Goal: Information Seeking & Learning: Learn about a topic

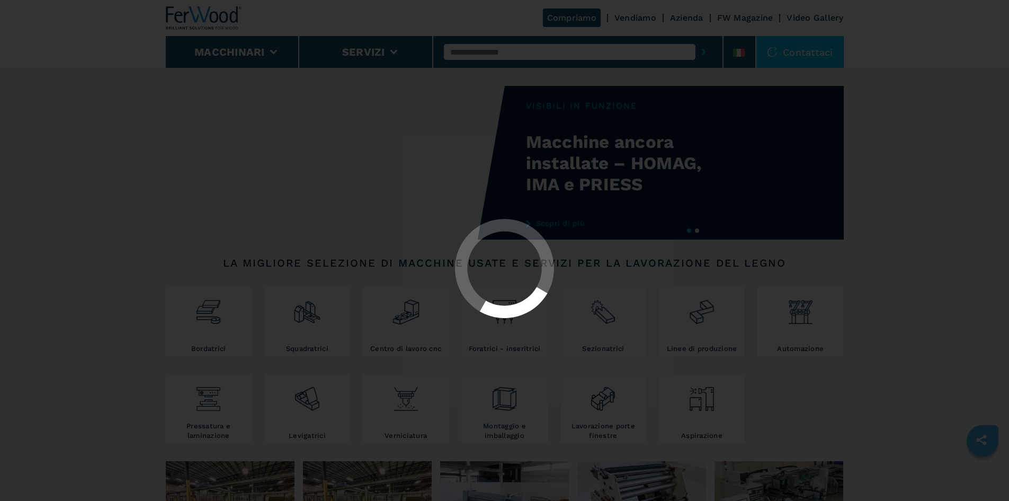
scroll to position [53, 0]
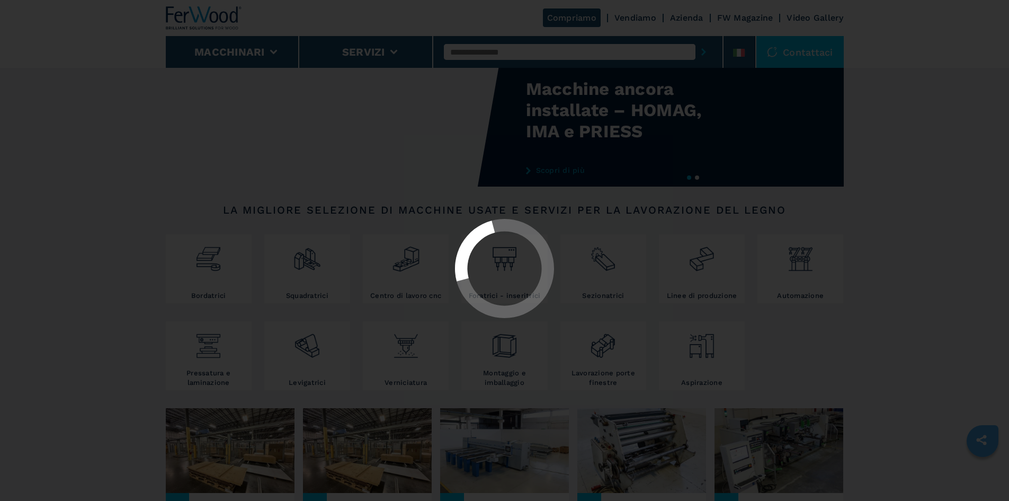
select select "**********"
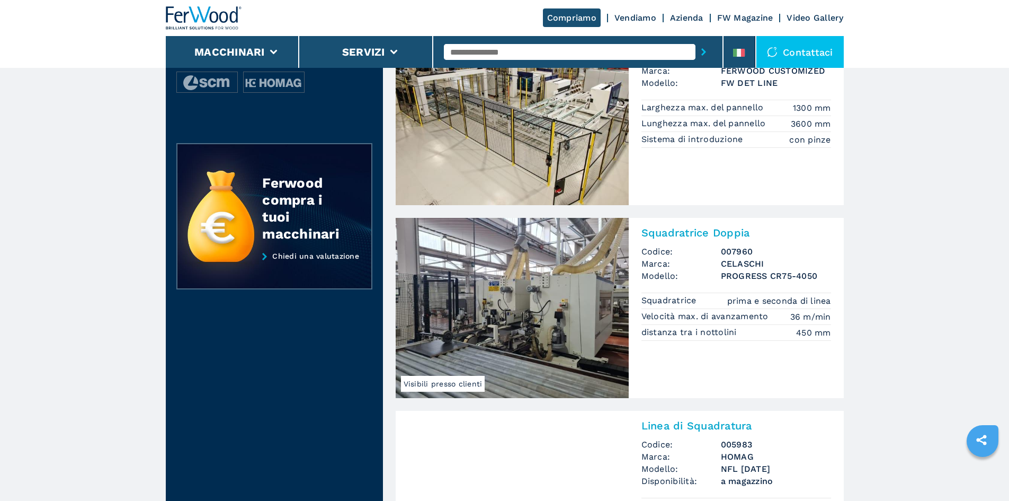
scroll to position [318, 0]
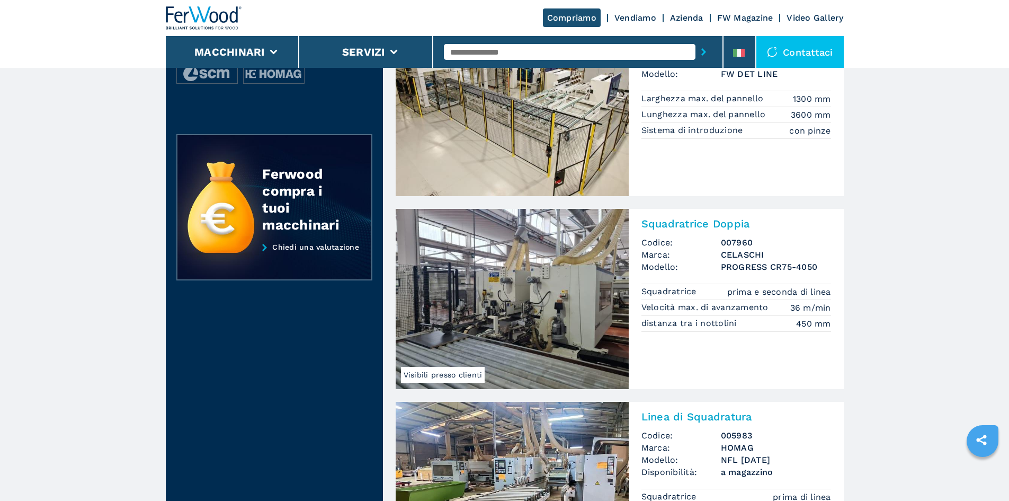
click at [731, 251] on h3 "CELASCHI" at bounding box center [776, 255] width 110 height 12
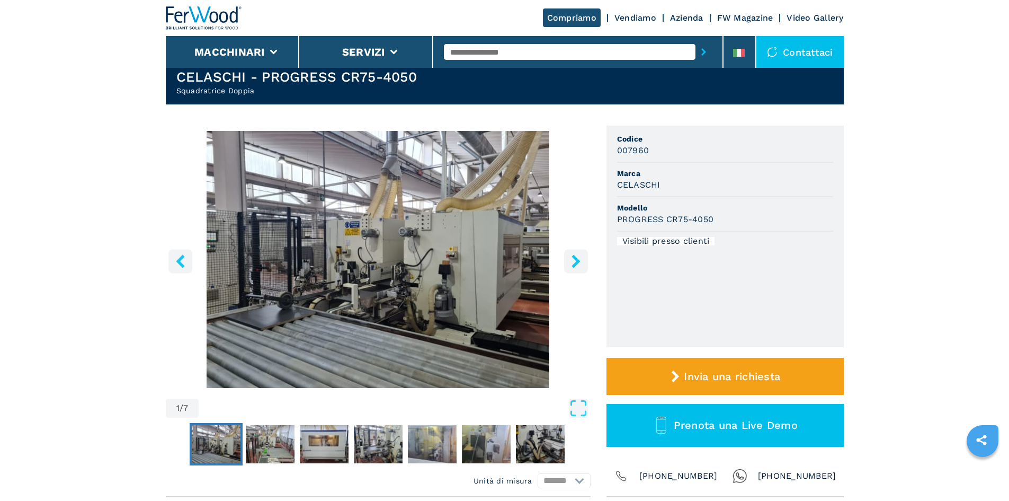
scroll to position [53, 0]
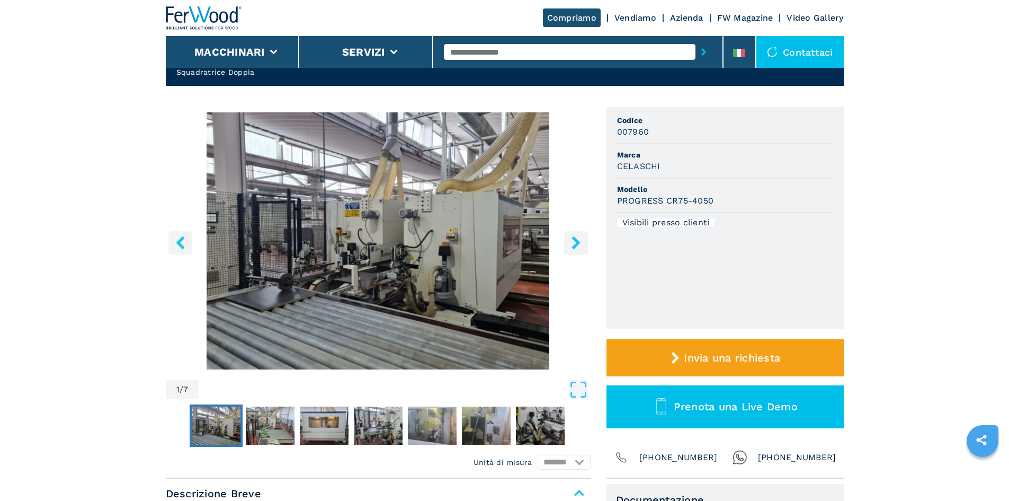
click at [572, 239] on icon "right-button" at bounding box center [576, 242] width 13 height 13
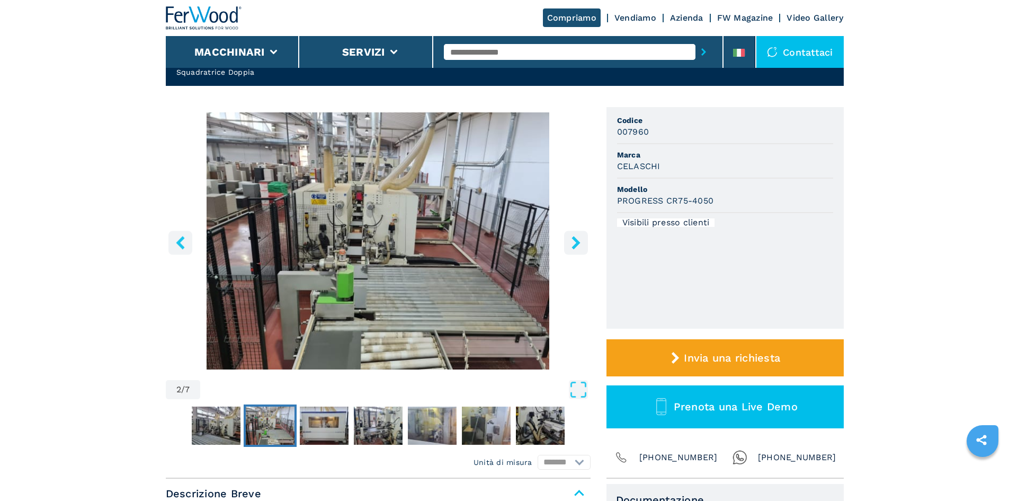
click at [572, 239] on icon "right-button" at bounding box center [576, 242] width 13 height 13
click at [189, 242] on button "left-button" at bounding box center [181, 243] width 24 height 24
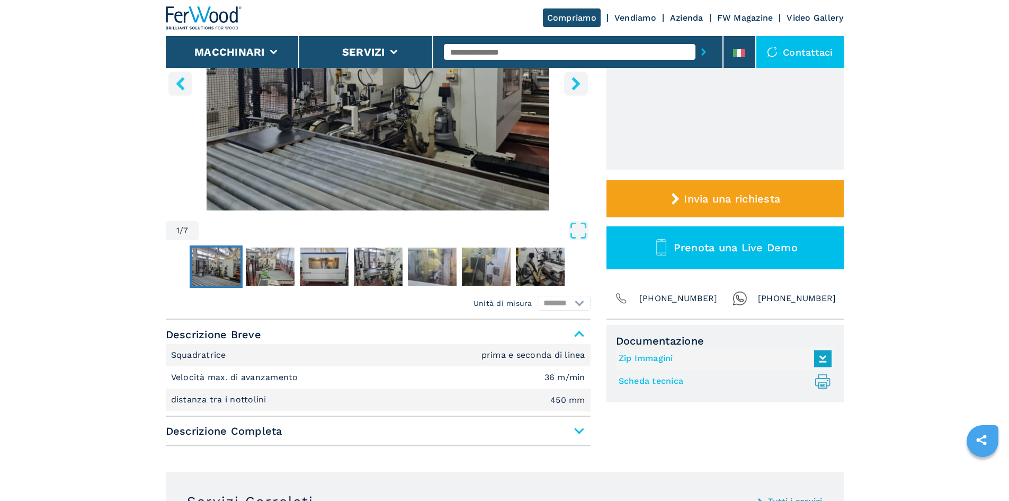
scroll to position [0, 0]
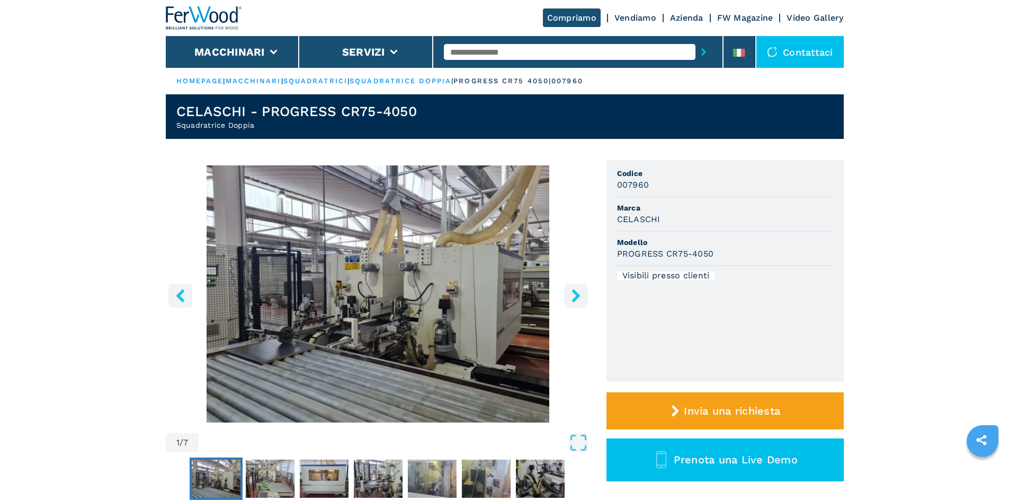
click at [574, 295] on icon "right-button" at bounding box center [576, 295] width 13 height 13
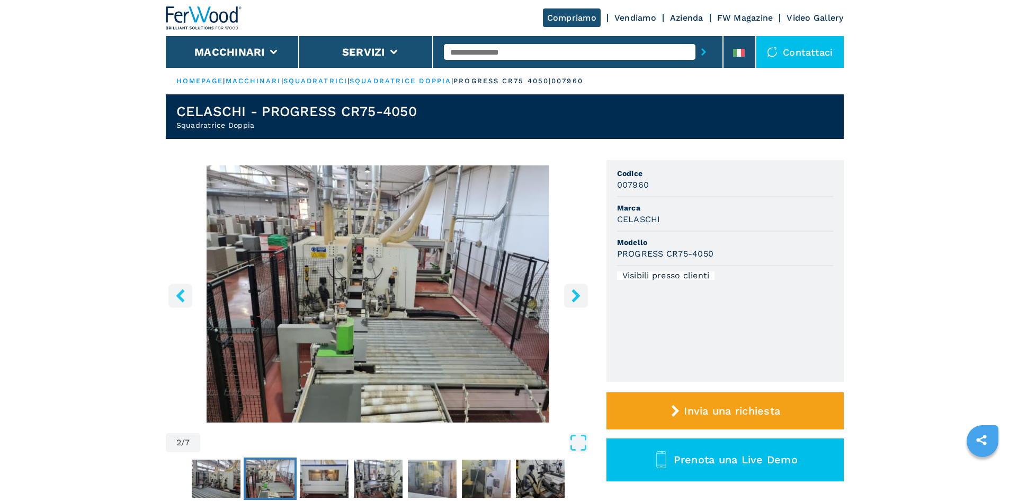
click at [574, 295] on icon "right-button" at bounding box center [576, 295] width 13 height 13
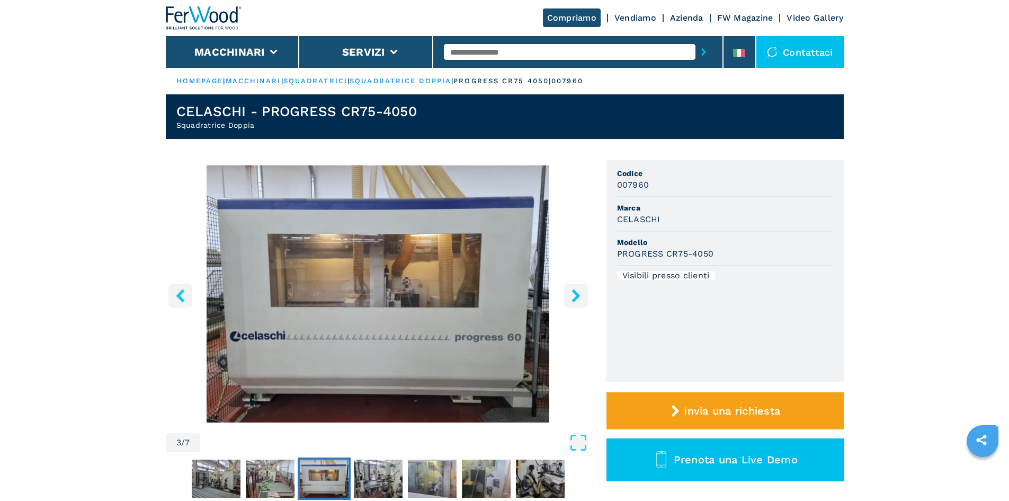
click at [578, 289] on icon "right-button" at bounding box center [576, 295] width 13 height 13
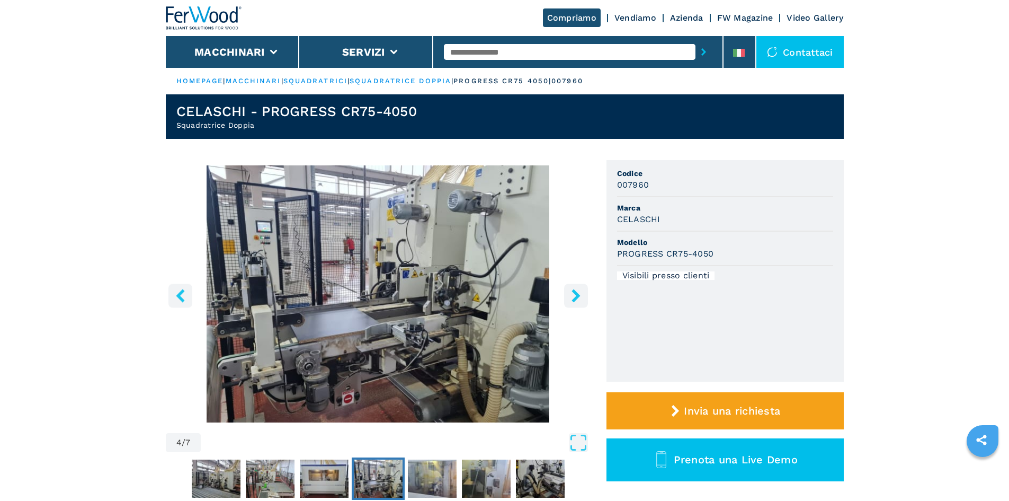
click at [574, 294] on icon "right-button" at bounding box center [576, 295] width 8 height 13
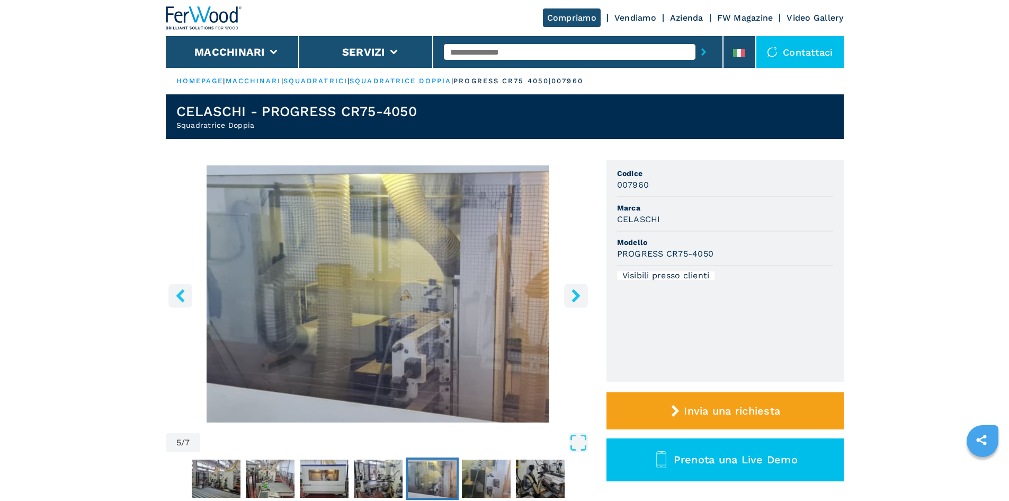
click at [573, 283] on img "Go to Slide 5" at bounding box center [378, 293] width 425 height 257
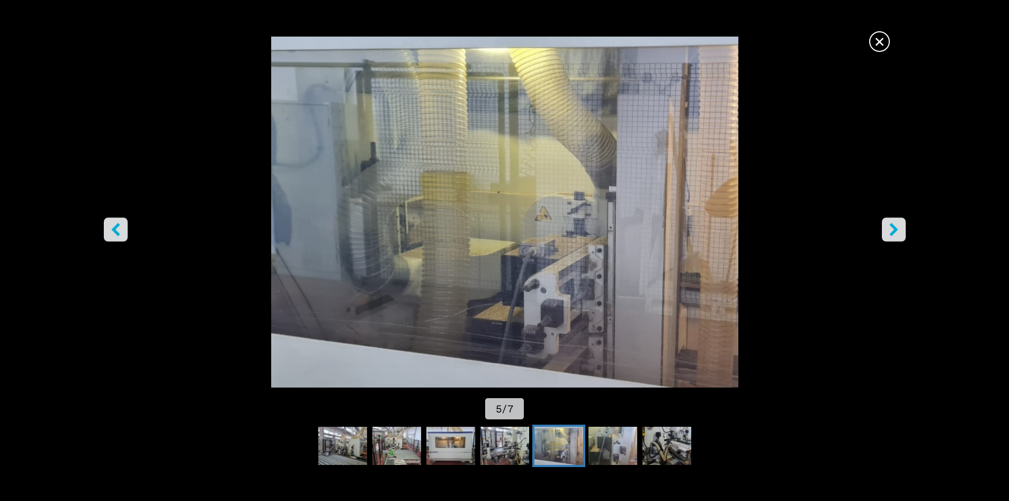
click at [888, 225] on icon "right-button" at bounding box center [894, 229] width 13 height 13
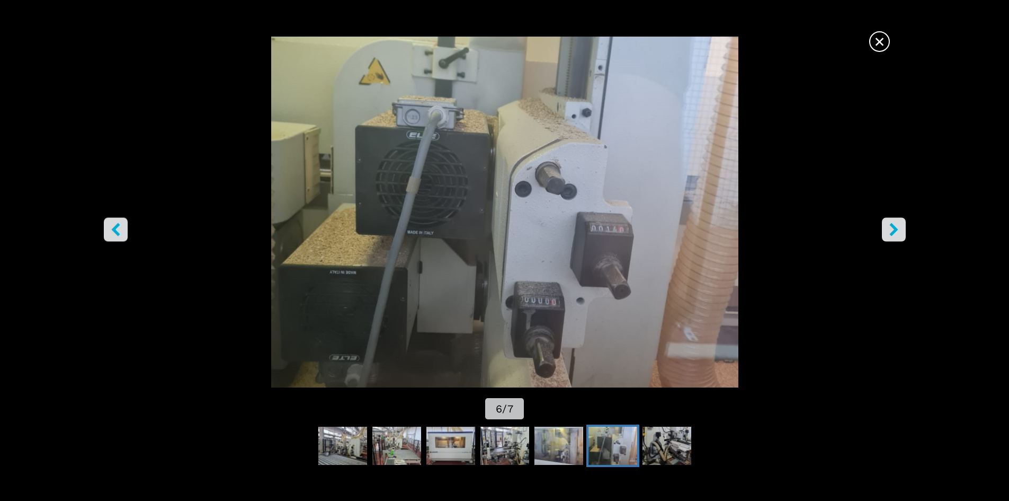
click at [888, 225] on icon "right-button" at bounding box center [894, 229] width 13 height 13
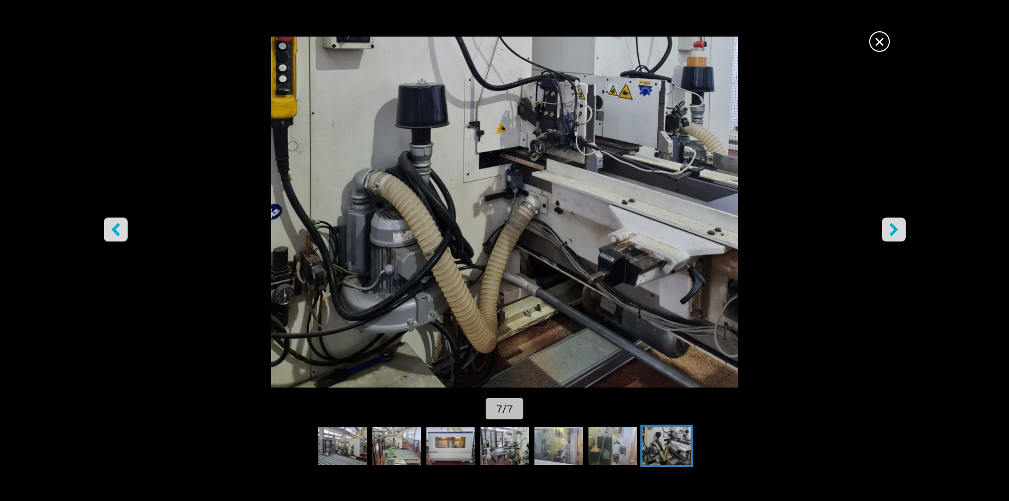
click at [888, 225] on icon "right-button" at bounding box center [894, 229] width 13 height 13
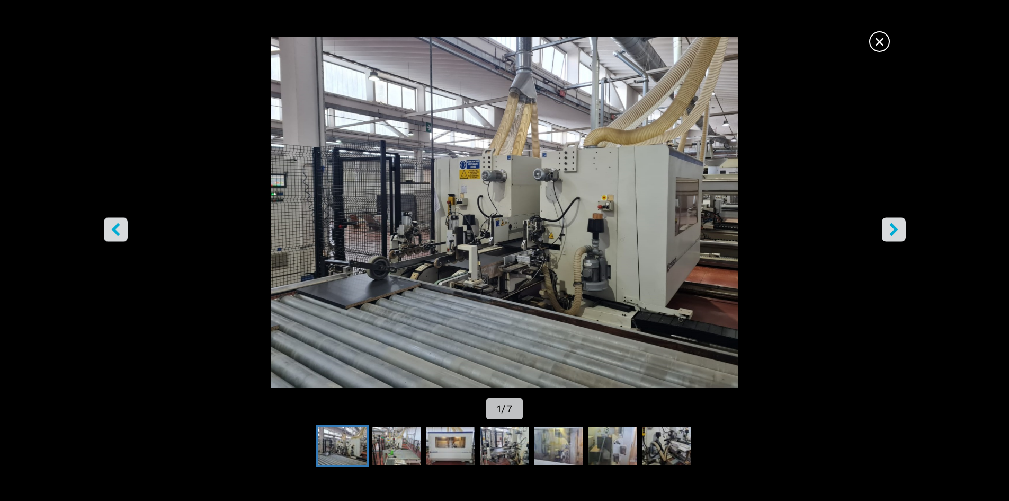
click at [888, 225] on icon "right-button" at bounding box center [894, 229] width 13 height 13
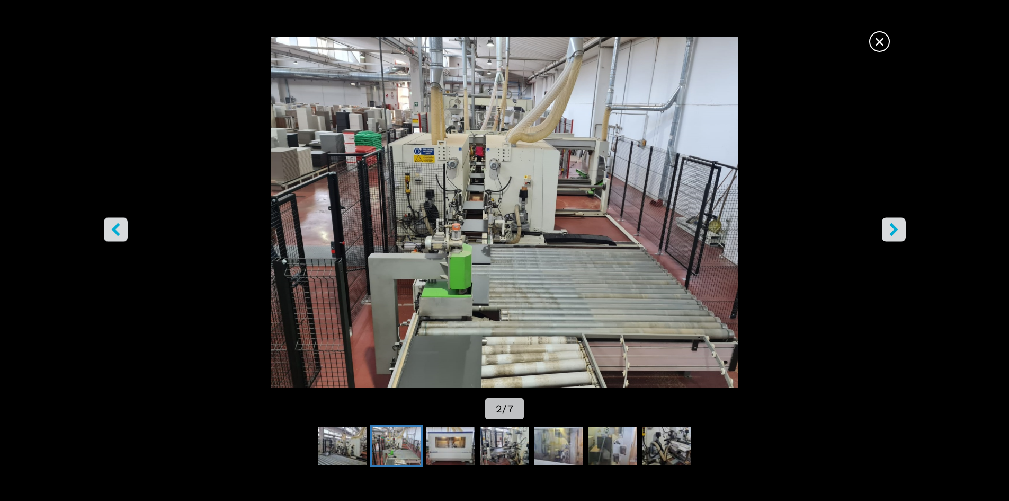
click at [888, 225] on icon "right-button" at bounding box center [894, 229] width 13 height 13
click at [884, 234] on button "right-button" at bounding box center [894, 229] width 24 height 24
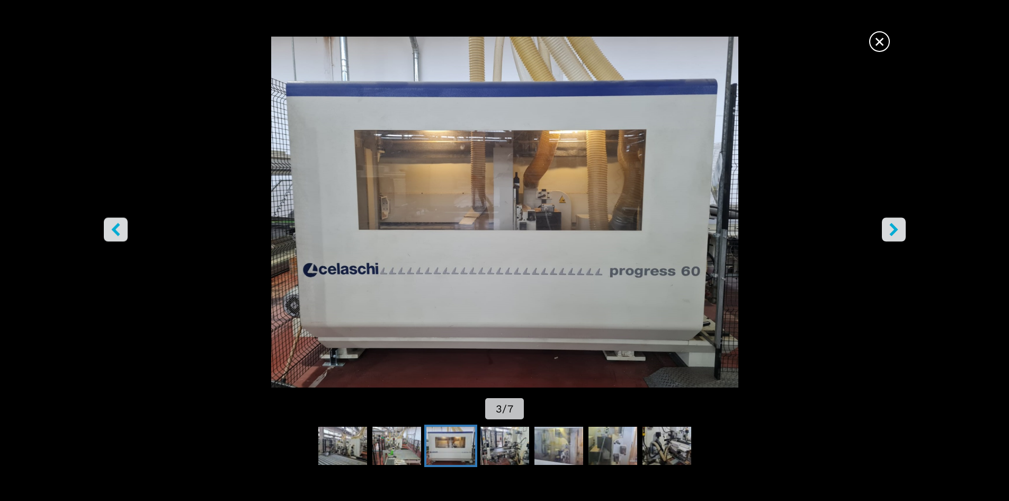
click at [884, 234] on button "right-button" at bounding box center [894, 229] width 24 height 24
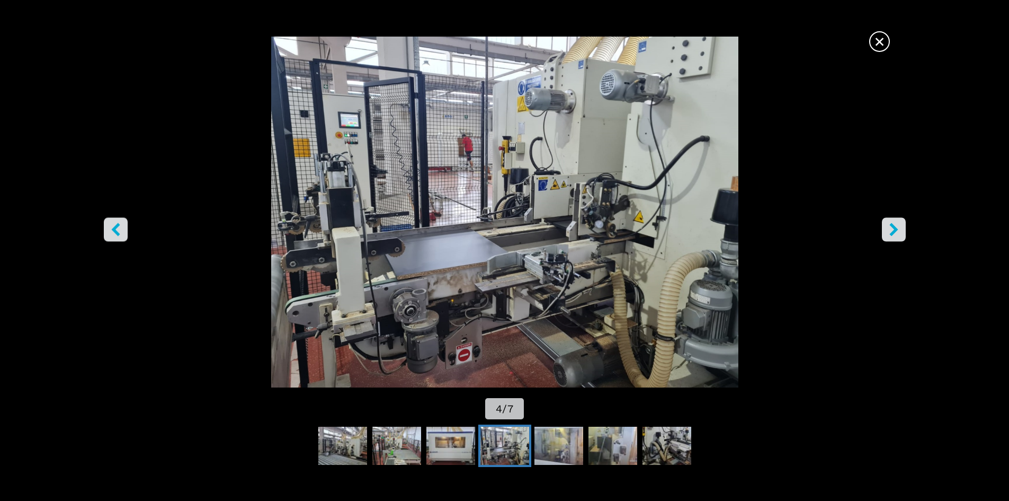
click at [884, 234] on button "right-button" at bounding box center [894, 229] width 24 height 24
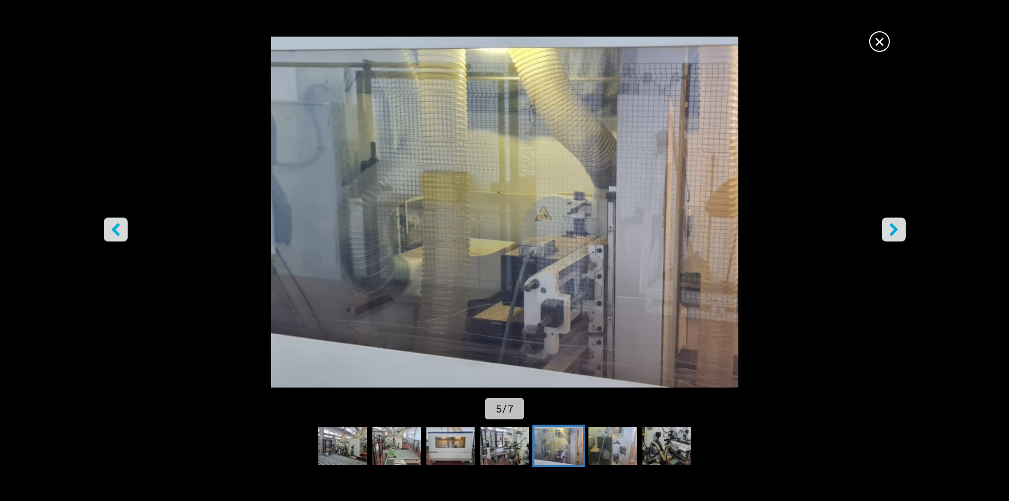
click at [881, 34] on span "×" at bounding box center [880, 39] width 19 height 19
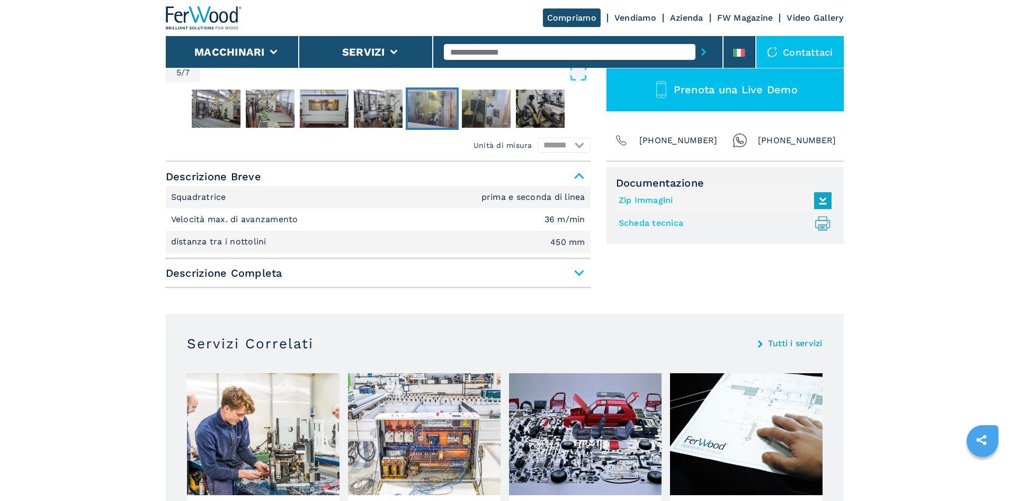
scroll to position [371, 0]
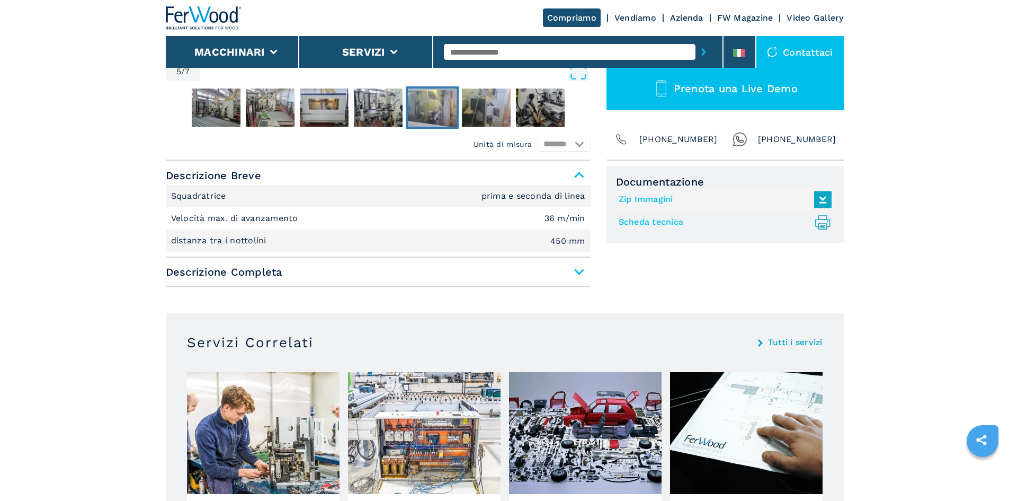
click at [826, 198] on icon at bounding box center [823, 199] width 23 height 22
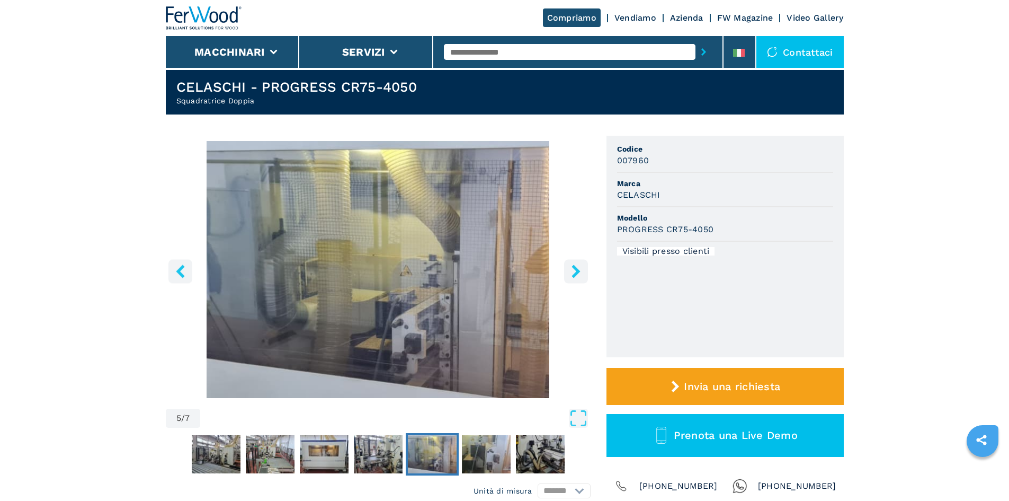
scroll to position [0, 0]
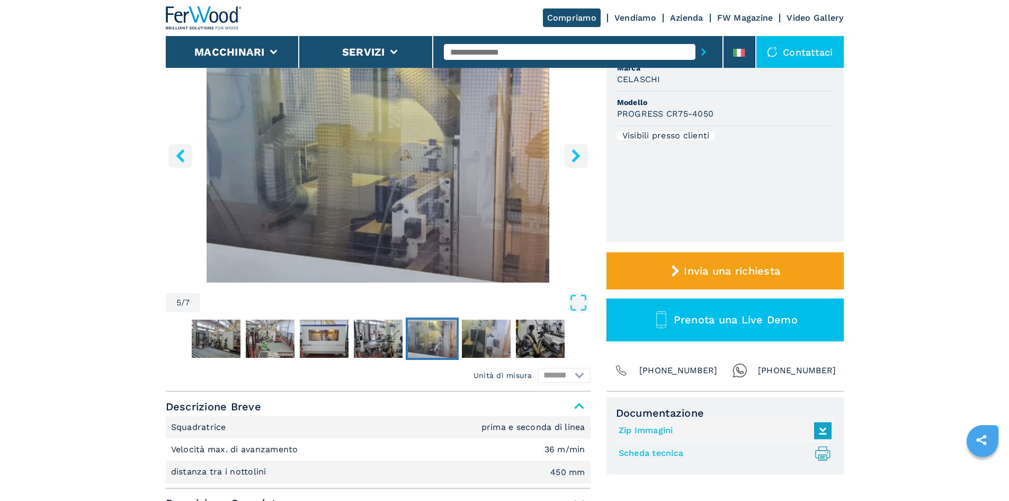
scroll to position [265, 0]
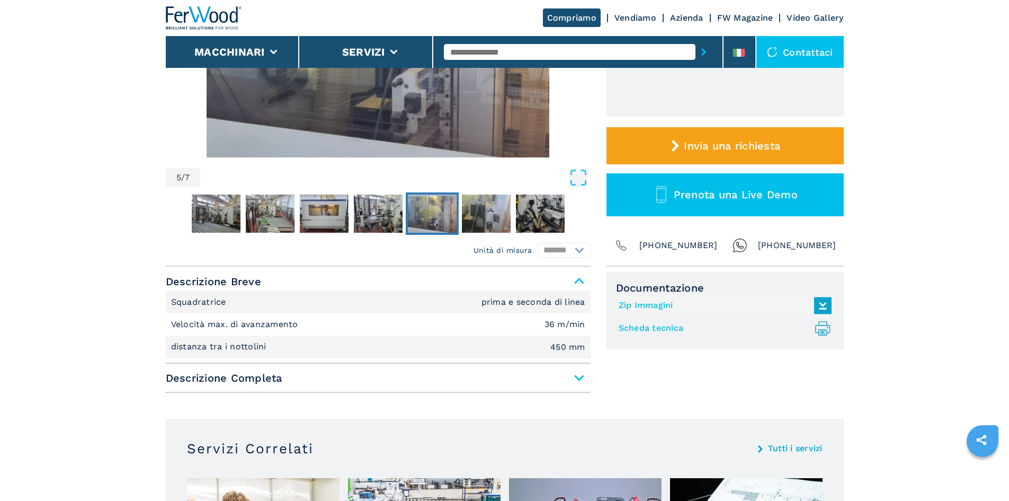
click at [823, 305] on icon at bounding box center [823, 304] width 12 height 10
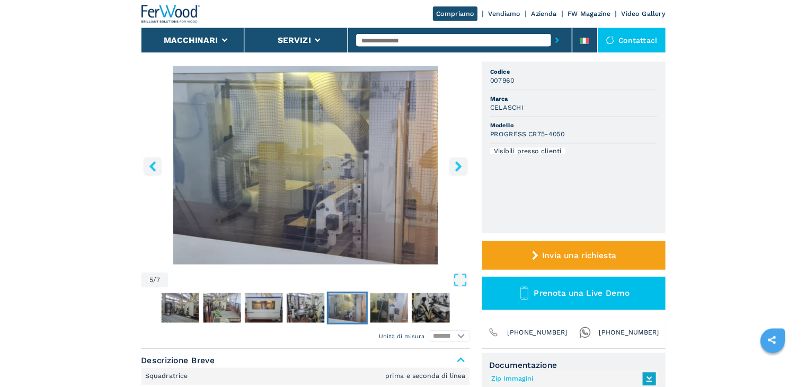
scroll to position [0, 0]
